Goal: Information Seeking & Learning: Check status

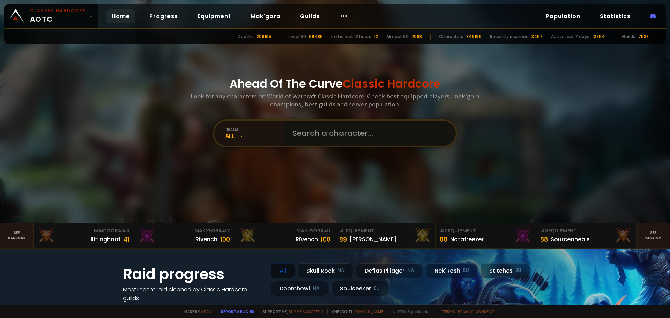
click at [296, 137] on input "text" at bounding box center [367, 133] width 159 height 25
click at [235, 131] on div "realm" at bounding box center [255, 129] width 59 height 5
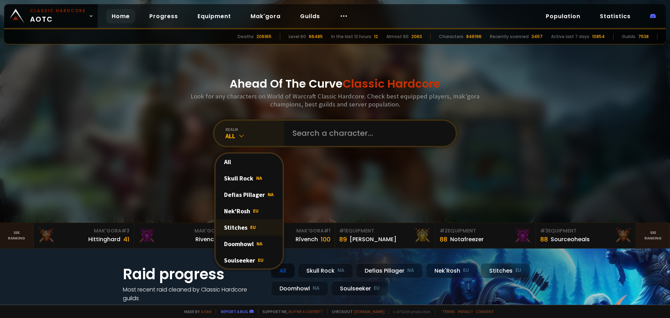
click at [257, 226] on div "Stitches EU" at bounding box center [249, 227] width 67 height 16
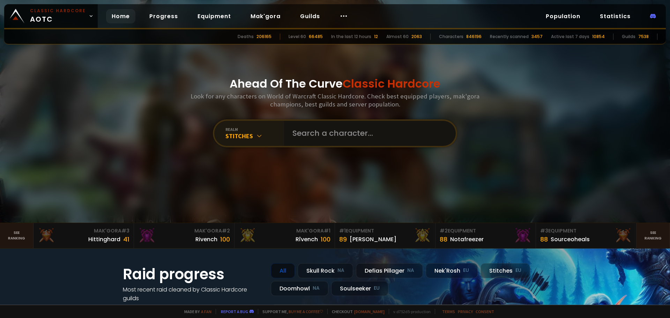
click at [341, 138] on input "text" at bounding box center [367, 133] width 159 height 25
type input "[GEOGRAPHIC_DATA]"
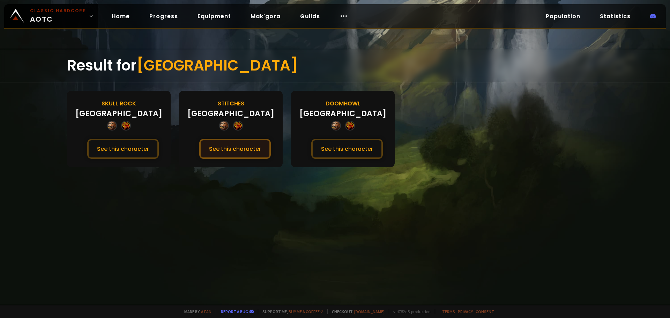
drag, startPoint x: 227, startPoint y: 152, endPoint x: 208, endPoint y: 147, distance: 19.4
click at [211, 148] on button "See this character" at bounding box center [235, 149] width 72 height 20
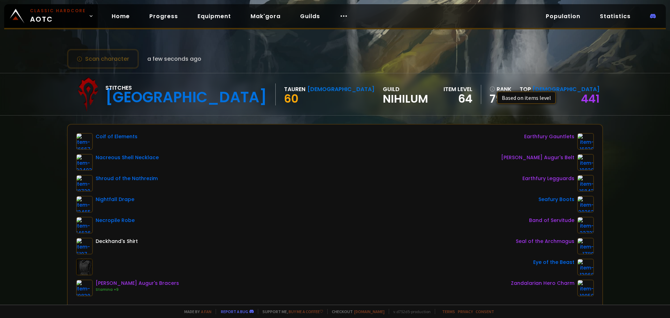
click at [495, 86] on icon at bounding box center [493, 89] width 6 height 6
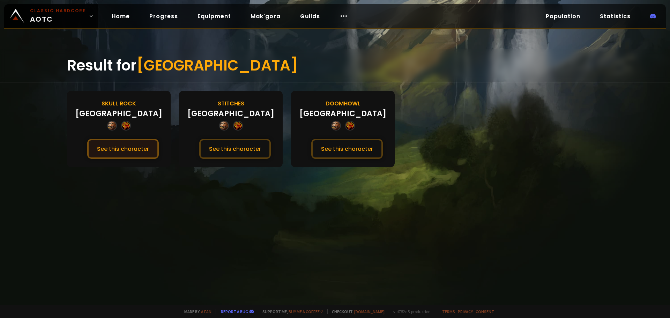
click at [144, 151] on button "See this character" at bounding box center [123, 149] width 72 height 20
click at [311, 148] on button "See this character" at bounding box center [347, 149] width 72 height 20
click at [219, 62] on span "[GEOGRAPHIC_DATA]" at bounding box center [217, 65] width 162 height 21
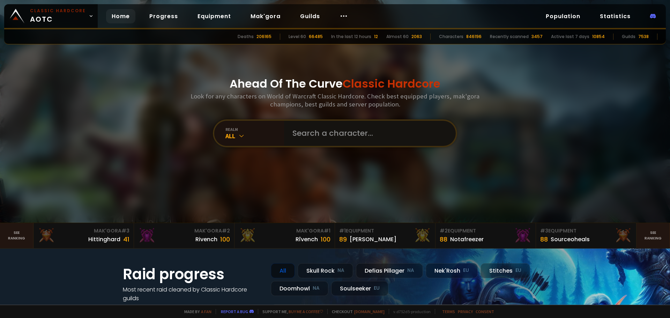
click at [326, 142] on input "text" at bounding box center [367, 133] width 159 height 25
click at [320, 134] on input "text" at bounding box center [367, 133] width 159 height 25
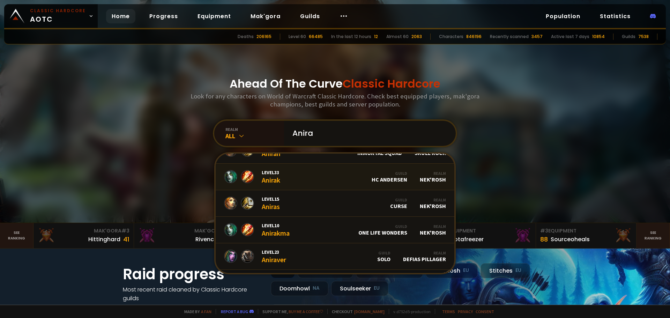
scroll to position [29, 0]
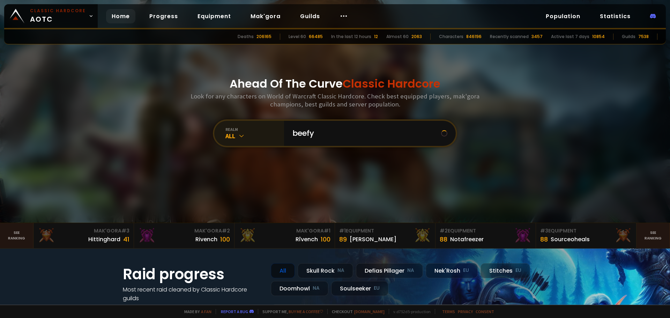
click at [228, 134] on div "All" at bounding box center [255, 136] width 59 height 8
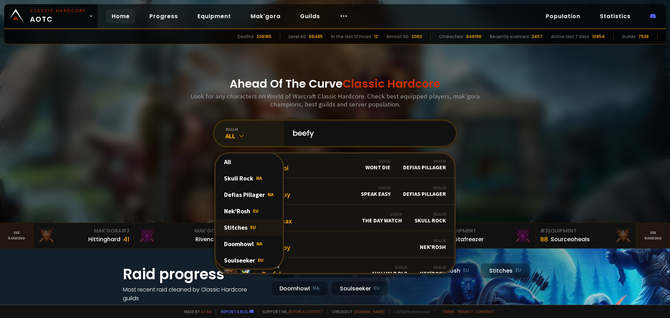
click at [243, 228] on div "Stitches EU" at bounding box center [249, 227] width 67 height 16
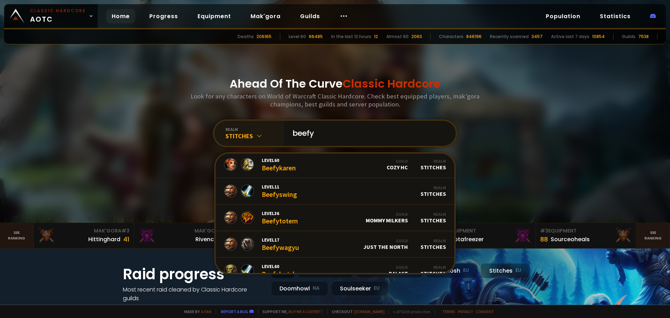
click at [343, 131] on input "beefy" at bounding box center [367, 133] width 159 height 25
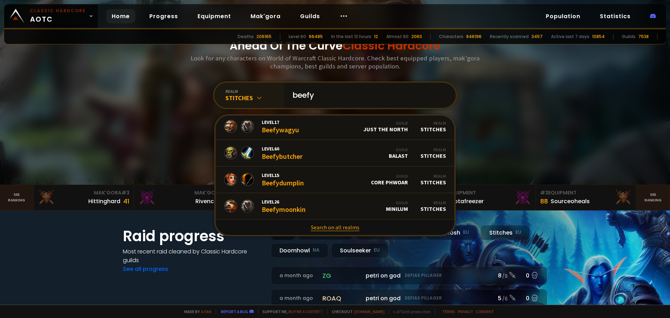
scroll to position [70, 0]
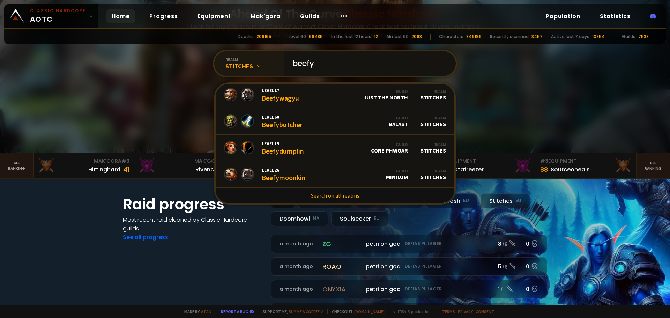
drag, startPoint x: 340, startPoint y: 64, endPoint x: 303, endPoint y: 62, distance: 36.7
click at [303, 62] on input "beefy" at bounding box center [367, 63] width 159 height 25
click at [379, 66] on input "beefy" at bounding box center [367, 63] width 159 height 25
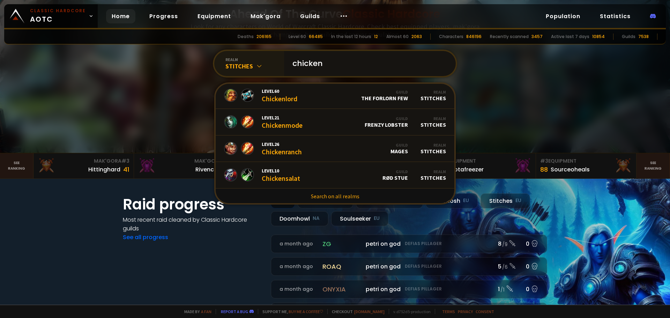
scroll to position [427, 0]
type input "chicken"
click at [328, 200] on link "Search on all realms" at bounding box center [335, 195] width 239 height 15
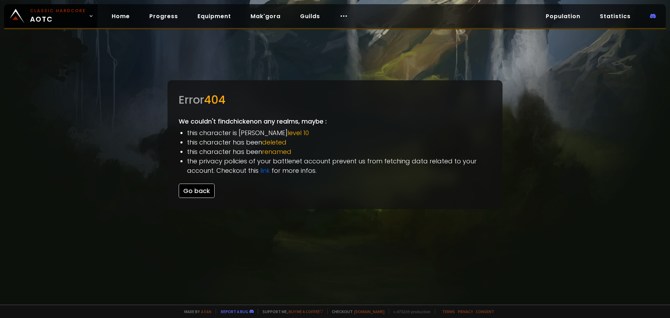
click at [202, 193] on button "Go back" at bounding box center [197, 191] width 36 height 14
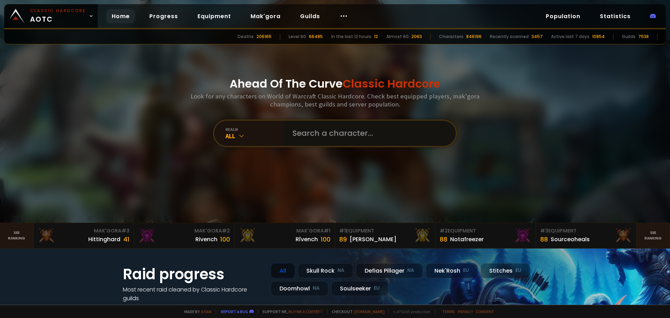
click at [328, 126] on input "text" at bounding box center [367, 133] width 159 height 25
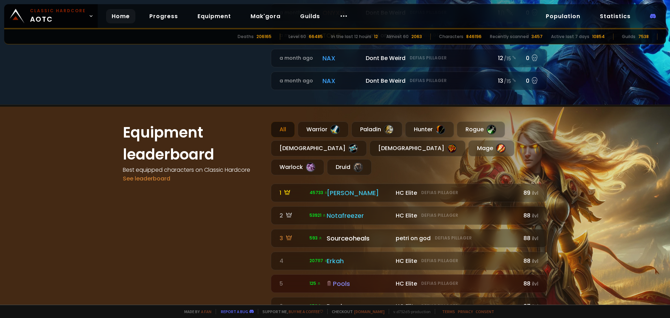
scroll to position [419, 0]
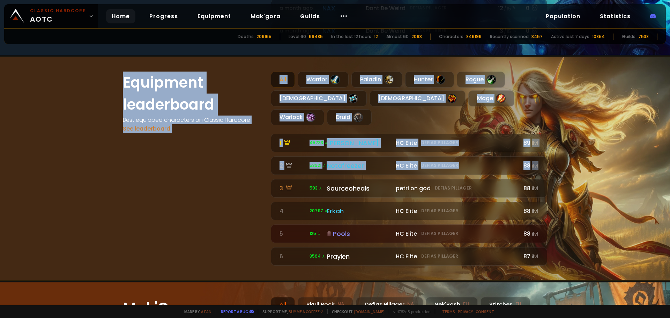
drag, startPoint x: 117, startPoint y: 79, endPoint x: 618, endPoint y: 142, distance: 505.0
click at [613, 141] on section "Equipment leaderboard Best equipped characters on Classic Hardcore See leaderbo…" at bounding box center [335, 169] width 670 height 224
click at [618, 142] on section "Equipment leaderboard Best equipped characters on Classic Hardcore See leaderbo…" at bounding box center [335, 169] width 670 height 224
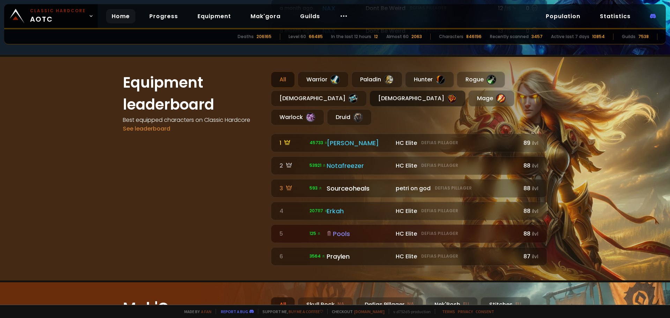
click at [370, 97] on div "[DEMOGRAPHIC_DATA]" at bounding box center [418, 98] width 96 height 16
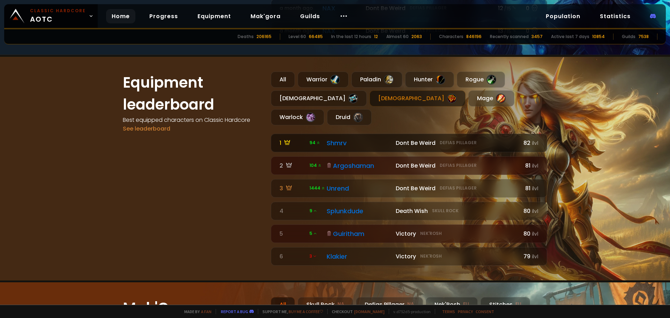
click at [431, 139] on div "Dont Be Weird Defias Pillager" at bounding box center [456, 143] width 120 height 9
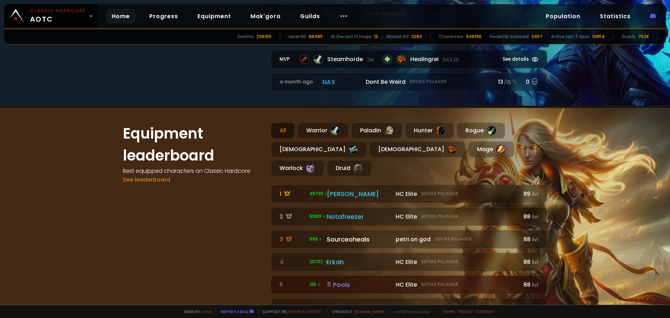
scroll to position [454, 0]
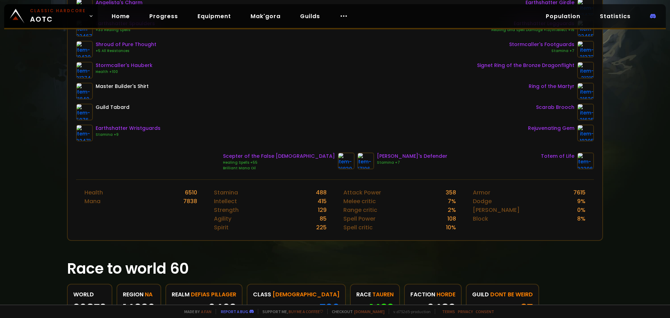
scroll to position [277, 0]
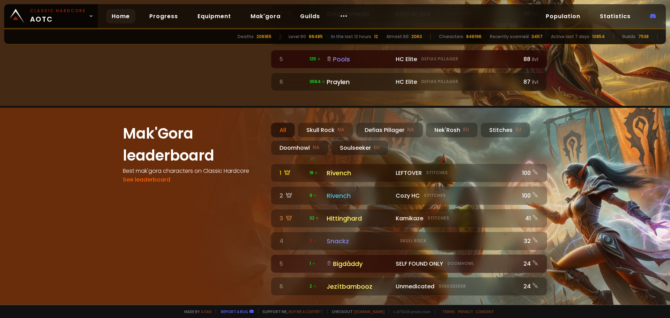
scroll to position [489, 0]
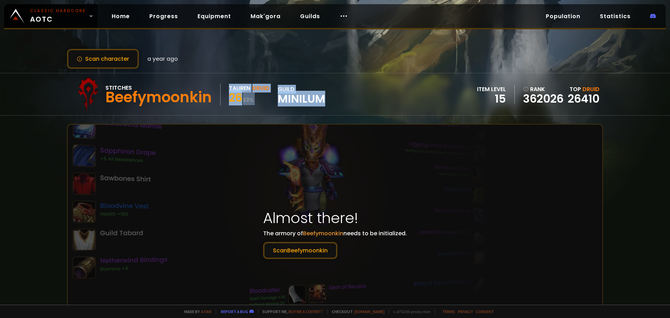
drag, startPoint x: 228, startPoint y: 87, endPoint x: 371, endPoint y: 102, distance: 143.9
click at [358, 102] on div "Stitches Beefymoonkin Tauren Druid 26 23 % guild Minilum item level 15 rank 362…" at bounding box center [335, 94] width 536 height 42
click at [371, 102] on div "Stitches Beefymoonkin Tauren Druid 26 23 % guild Minilum item level 15 rank 362…" at bounding box center [335, 94] width 536 height 42
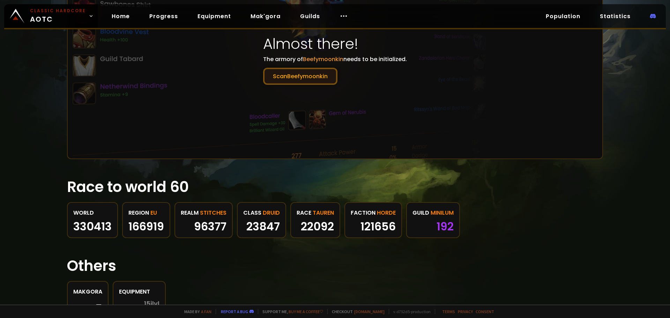
scroll to position [140, 0]
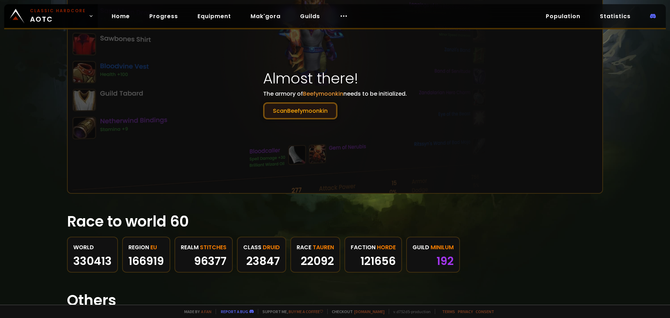
click at [308, 111] on button "Scan Beefymoonkin" at bounding box center [300, 110] width 74 height 17
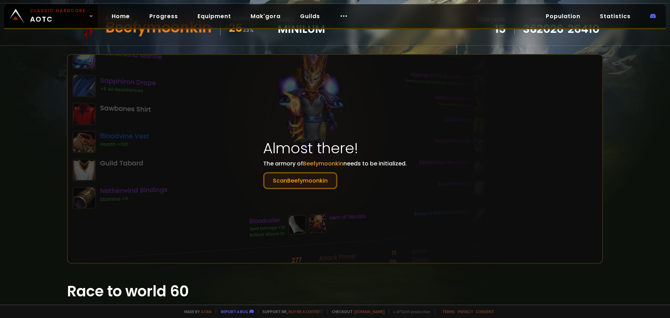
scroll to position [217, 0]
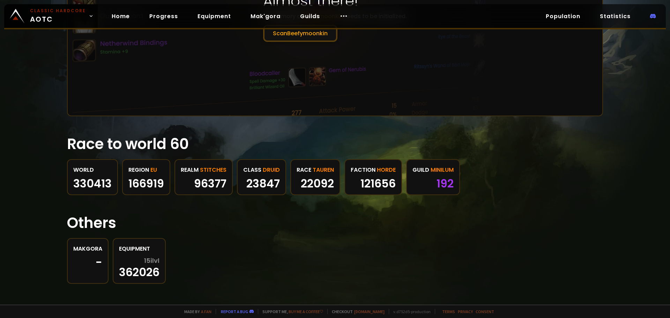
click at [443, 168] on span "Minilum" at bounding box center [442, 169] width 23 height 9
click at [427, 187] on div "192" at bounding box center [433, 183] width 41 height 10
click at [501, 188] on div "World 330413 region EU 166919 realm Stitches 96377 class Druid 23847 race Taure…" at bounding box center [335, 177] width 536 height 36
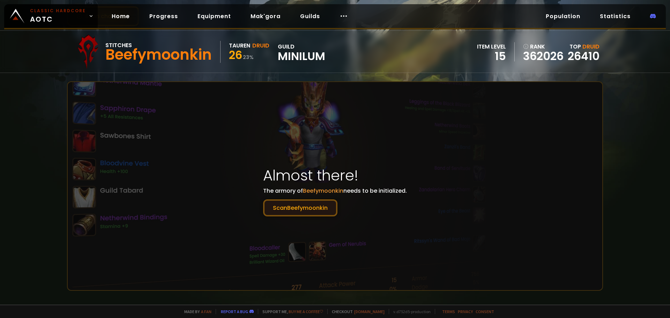
click at [292, 210] on button "Scan Beefymoonkin" at bounding box center [300, 207] width 74 height 17
click at [303, 205] on button "Scan Beefymoonkin" at bounding box center [300, 207] width 74 height 17
click at [330, 182] on h1 "Almost there!" at bounding box center [335, 175] width 144 height 22
click at [327, 192] on span "Beefymoonkin" at bounding box center [323, 191] width 40 height 8
click at [316, 189] on span "Beefymoonkin" at bounding box center [323, 191] width 40 height 8
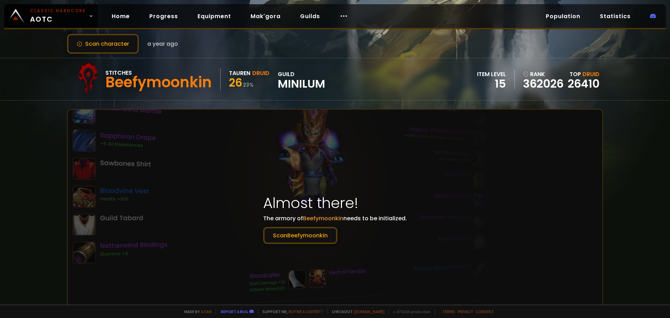
scroll to position [0, 0]
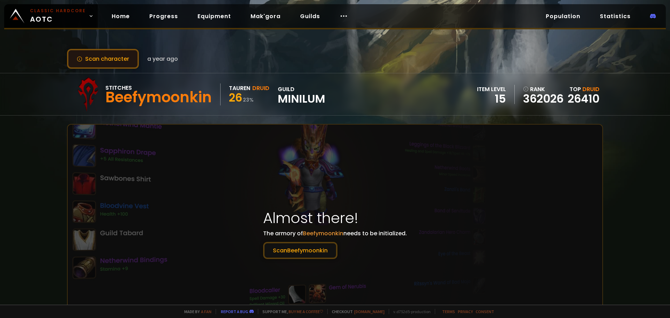
click at [96, 52] on button "Scan character" at bounding box center [103, 59] width 72 height 20
click at [215, 59] on div "Scan character a year ago" at bounding box center [335, 59] width 536 height 20
click at [113, 55] on button "Scan character" at bounding box center [103, 59] width 72 height 20
